Goal: Task Accomplishment & Management: Use online tool/utility

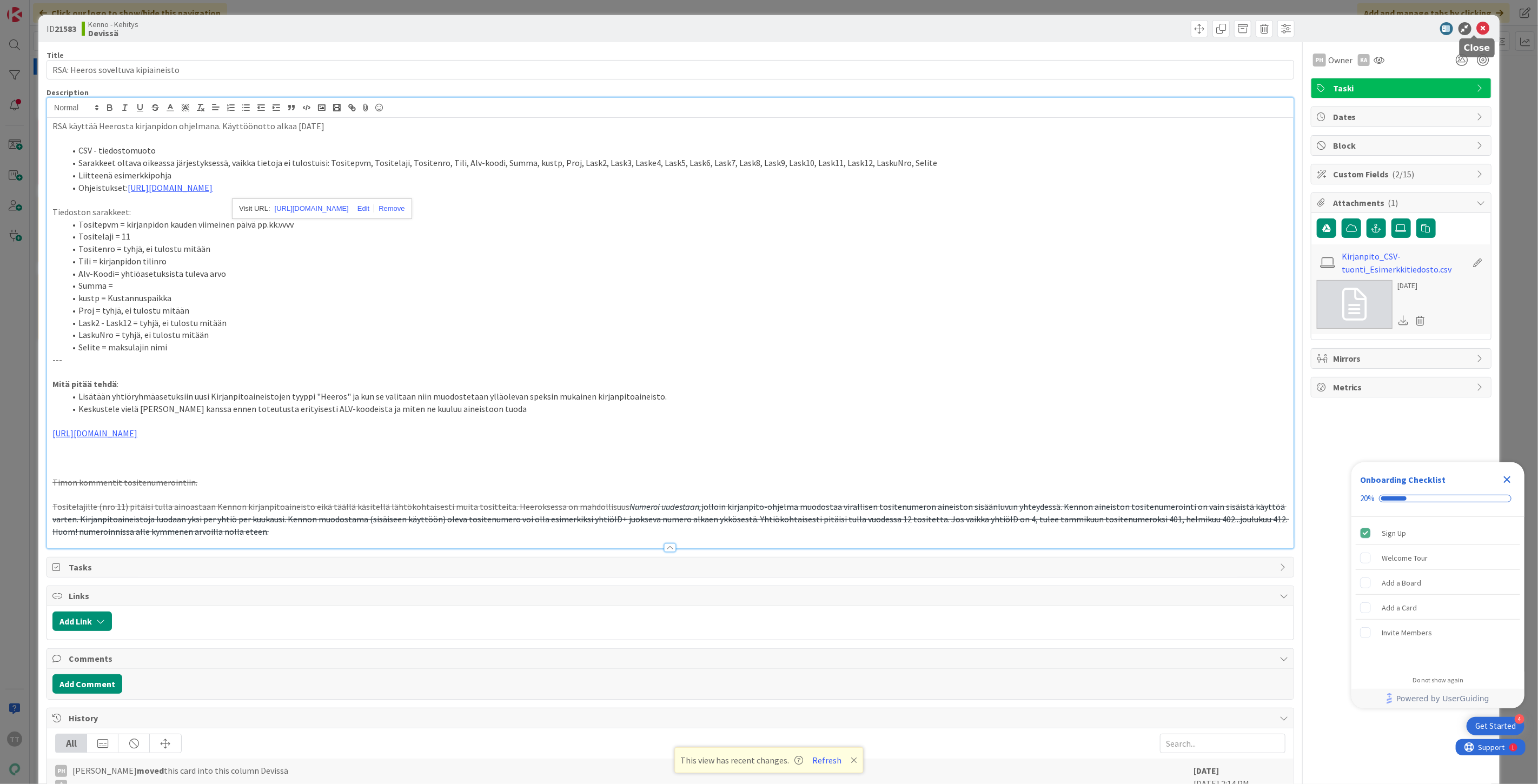
click at [1477, 30] on icon at bounding box center [1484, 29] width 13 height 13
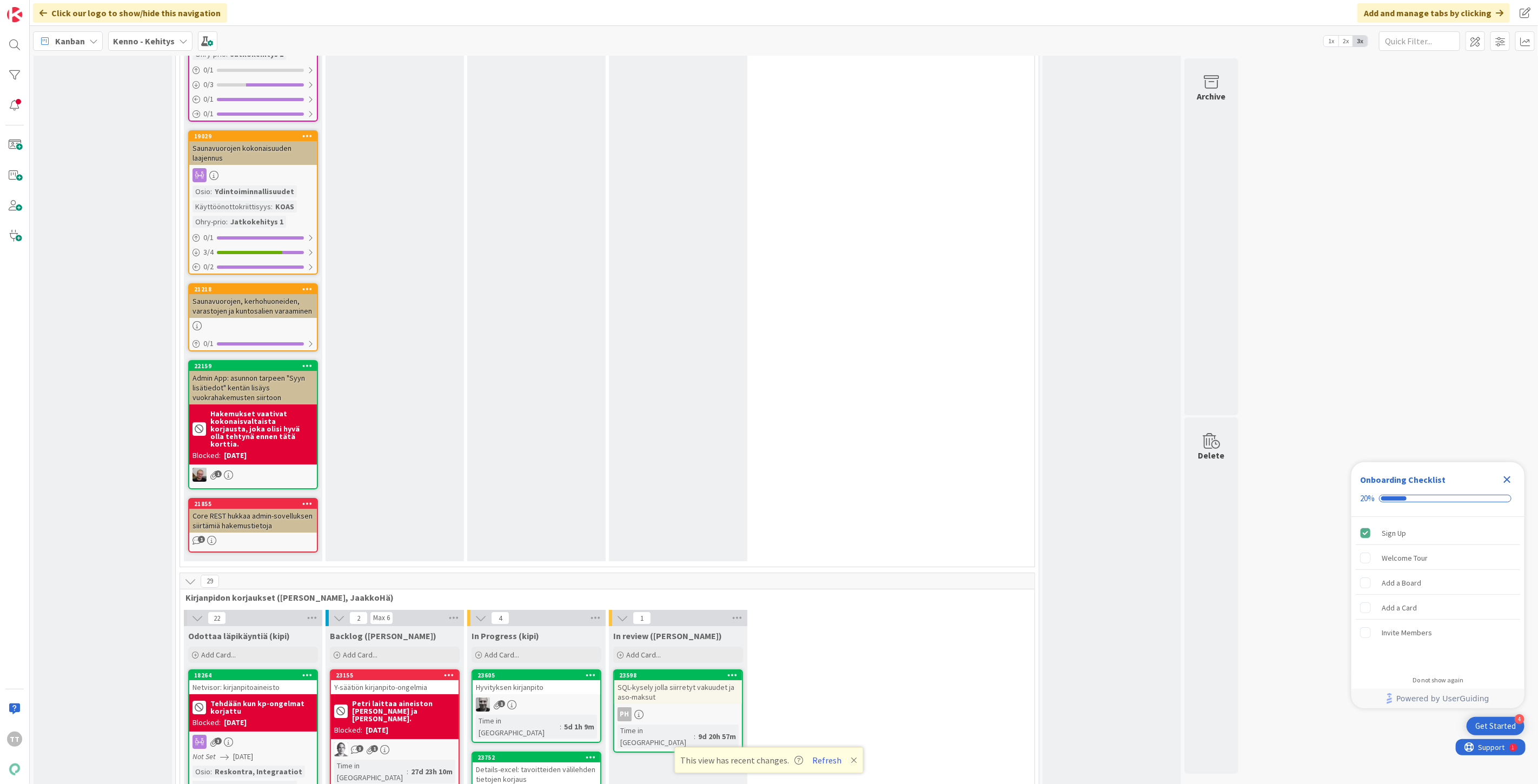
scroll to position [6547, 0]
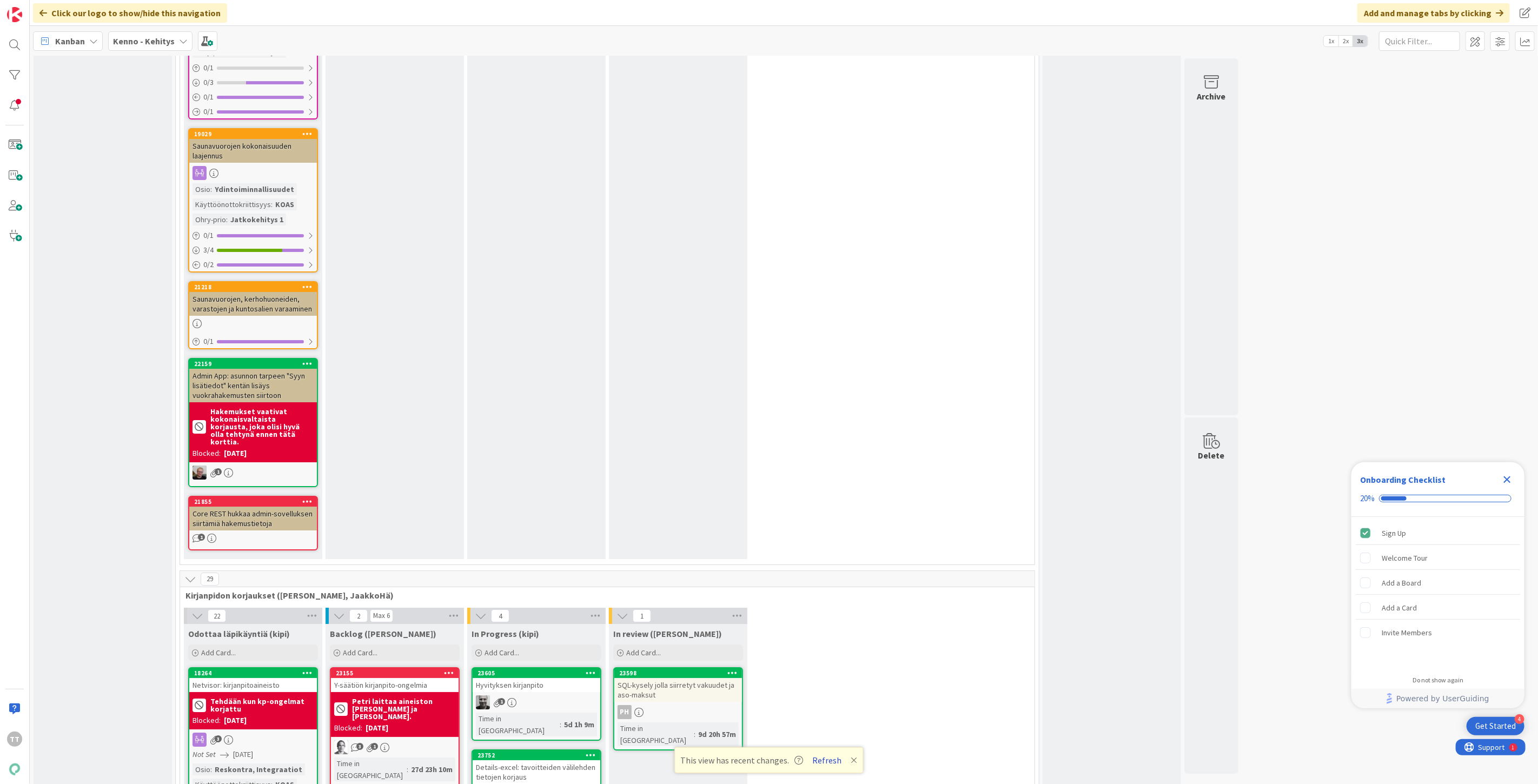
click at [829, 758] on button "Refresh" at bounding box center [827, 760] width 37 height 14
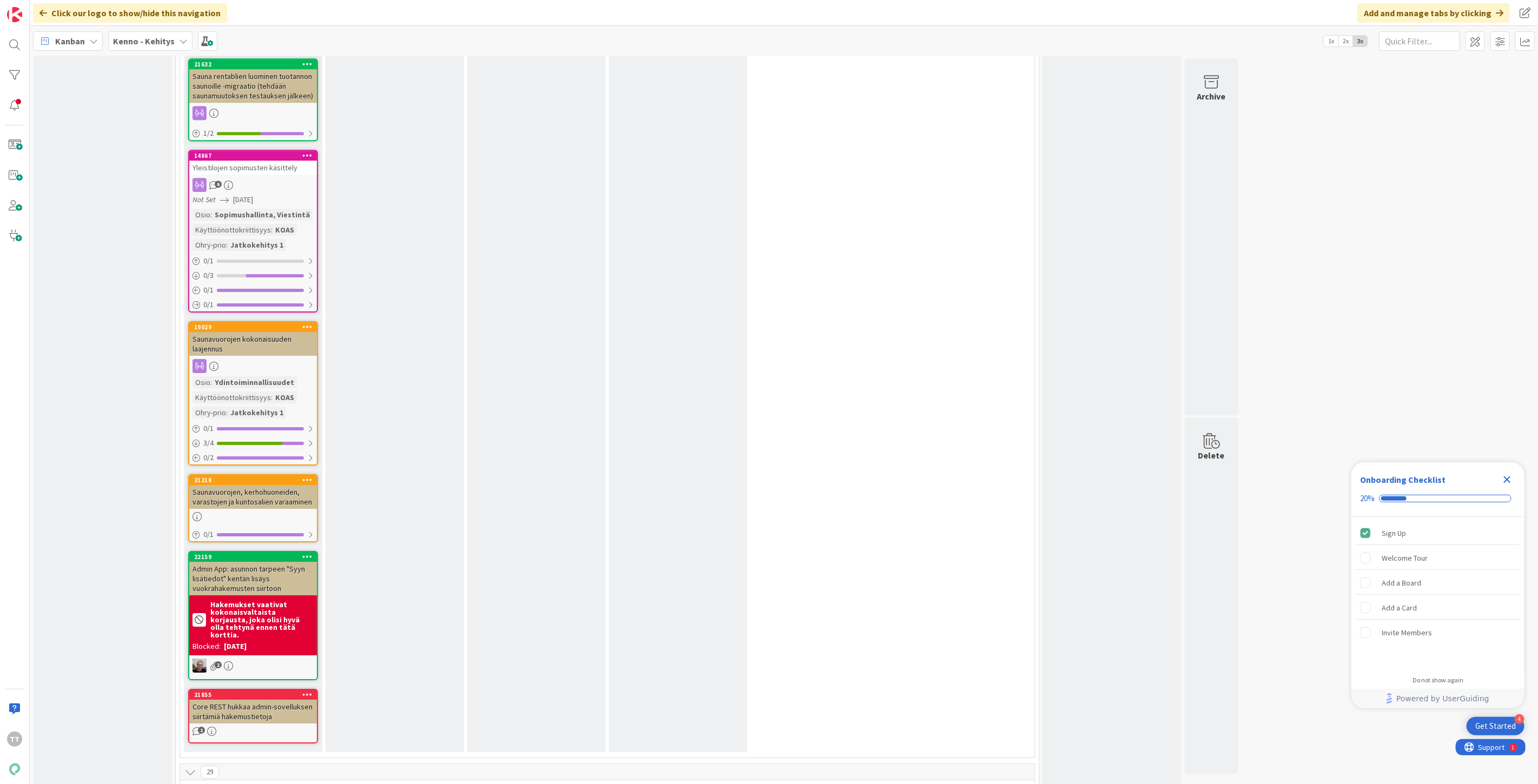
scroll to position [6547, 0]
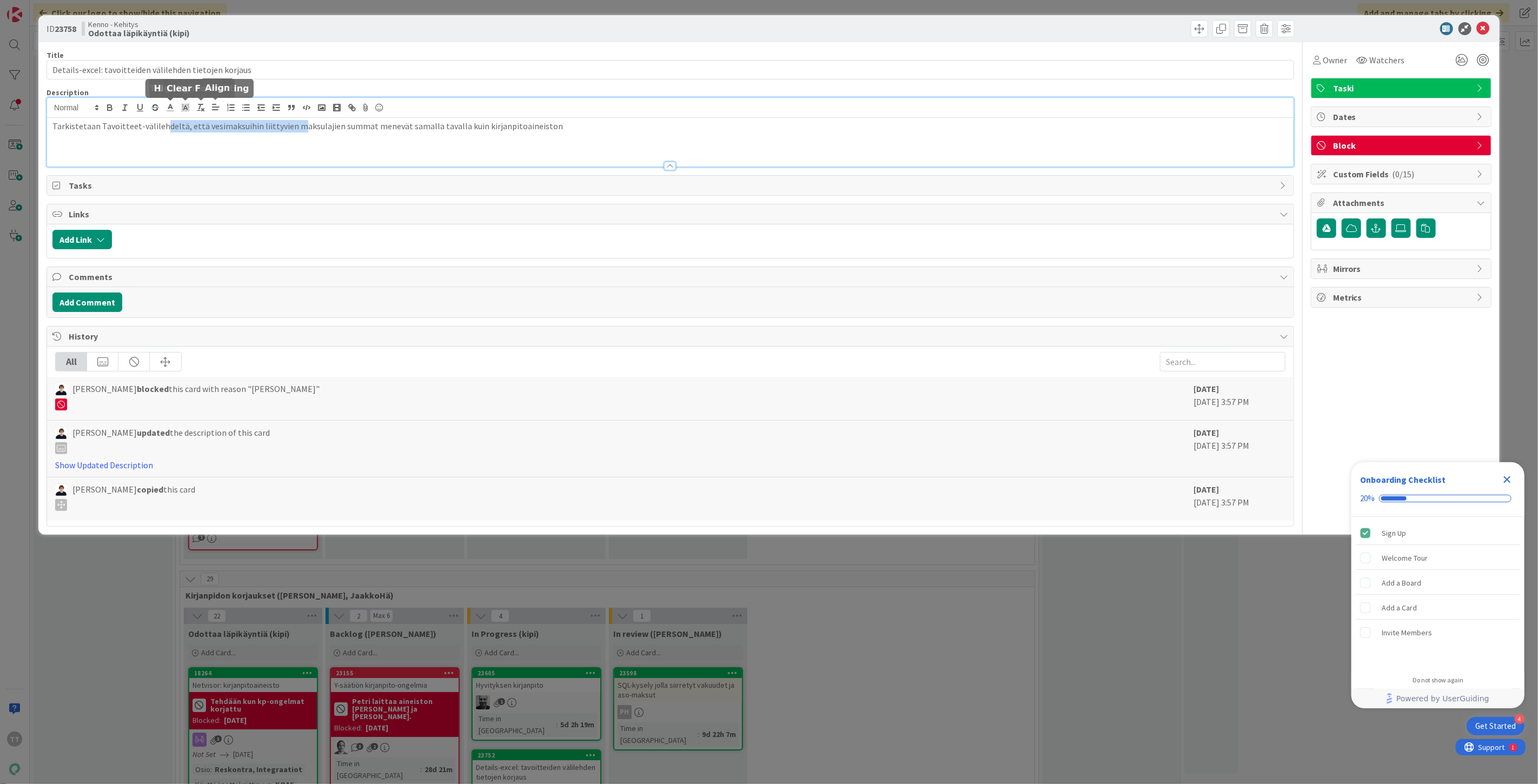
drag, startPoint x: 161, startPoint y: 110, endPoint x: 289, endPoint y: 111, distance: 128.0
click at [289, 111] on div "Tarkistetaan Tavoitteet-välilehdeltä, että vesimaksuihin liittyvien maksulajien…" at bounding box center [670, 132] width 1247 height 69
click at [366, 130] on p "Tarkistetaan Tavoitteet-välilehdeltä, että vesimaksuihin liittyvien maksulajien…" at bounding box center [670, 126] width 1236 height 13
click at [315, 142] on div "Tarkistetaan Tavoitteet-välilehdeltä, että vesimaksuihin liittyvien maksulajien…" at bounding box center [670, 142] width 1247 height 49
click at [196, 127] on p "Tarkistetaan Tavoitteet-välilehdeltä, että vesimaksuihin liittyvien maksulajien…" at bounding box center [670, 126] width 1236 height 13
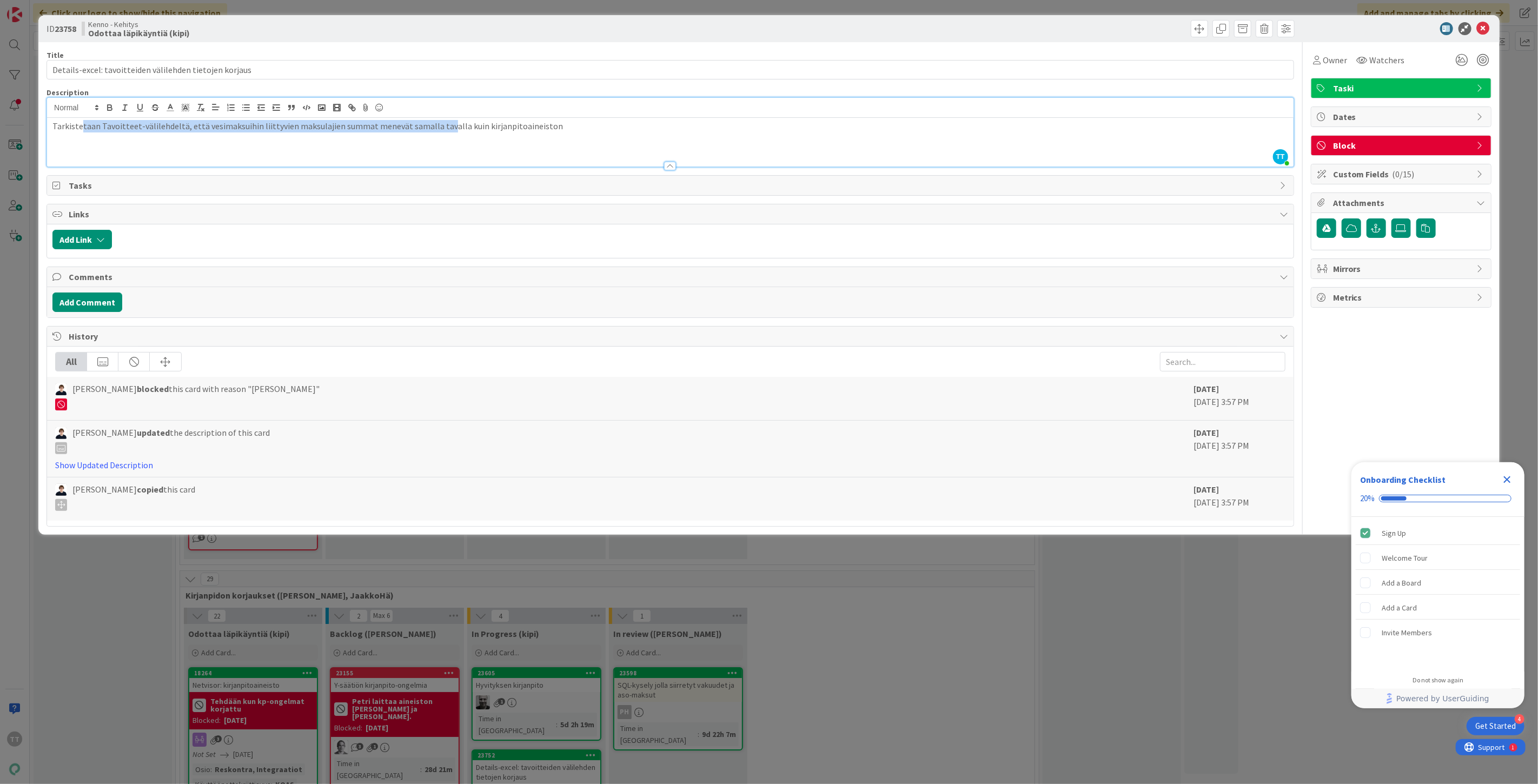
drag, startPoint x: 81, startPoint y: 125, endPoint x: 470, endPoint y: 130, distance: 389.0
click at [463, 130] on p "Tarkistetaan Tavoitteet-välilehdeltä, että vesimaksuihin liittyvien maksulajien…" at bounding box center [670, 126] width 1236 height 13
click at [470, 130] on p "Tarkistetaan Tavoitteet-välilehdeltä, että vesimaksuihin liittyvien maksulajien…" at bounding box center [670, 126] width 1236 height 13
click at [588, 127] on p "Tarkistetaan Tavoitteet-välilehdeltä, että vesimaksuihin liittyvien maksulajien…" at bounding box center [670, 126] width 1236 height 13
